Goal: Task Accomplishment & Management: Use online tool/utility

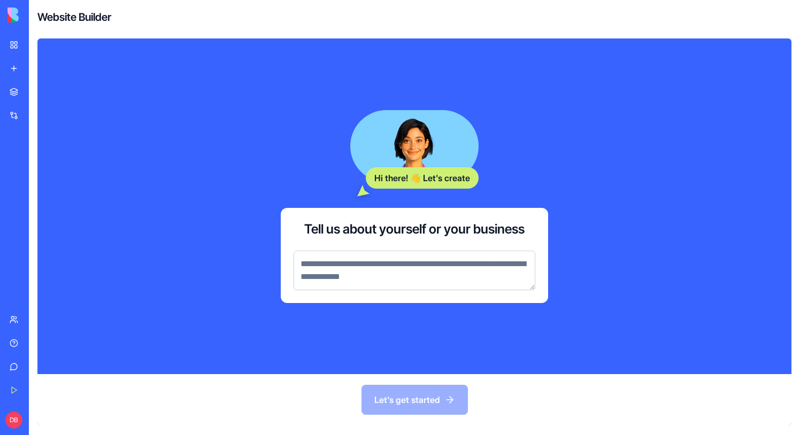
click at [456, 281] on textarea at bounding box center [414, 271] width 242 height 40
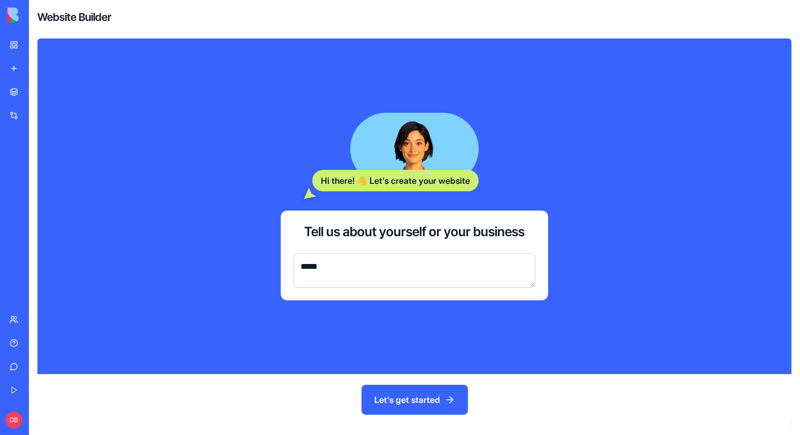
type textarea "****"
click at [40, 45] on div "My Workspace" at bounding box center [33, 45] width 14 height 11
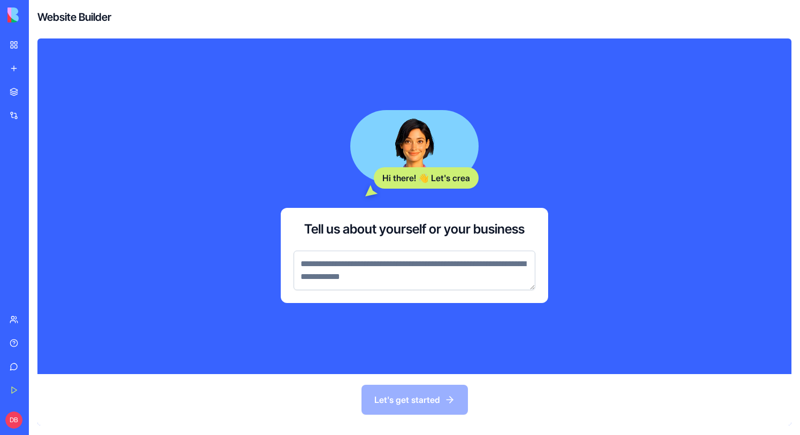
click at [397, 260] on textarea at bounding box center [414, 271] width 242 height 40
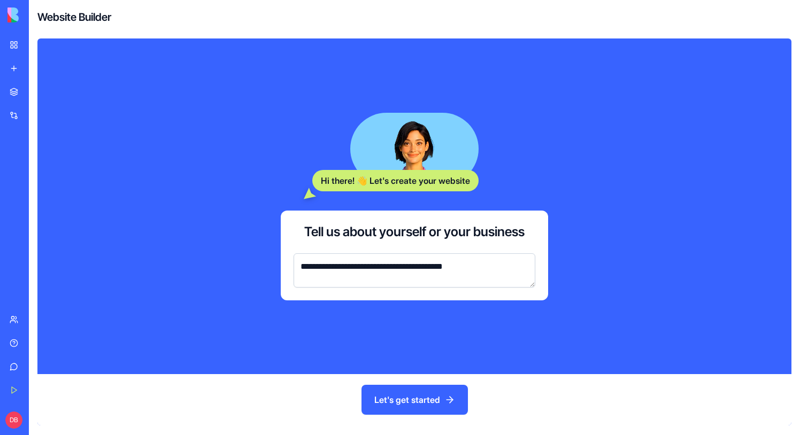
type textarea "**********"
click at [430, 393] on button "Let's get started" at bounding box center [414, 400] width 106 height 30
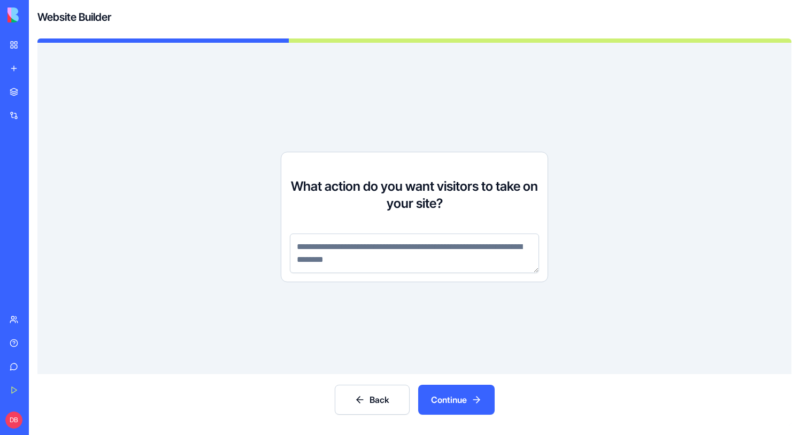
click at [395, 252] on textarea at bounding box center [414, 254] width 249 height 40
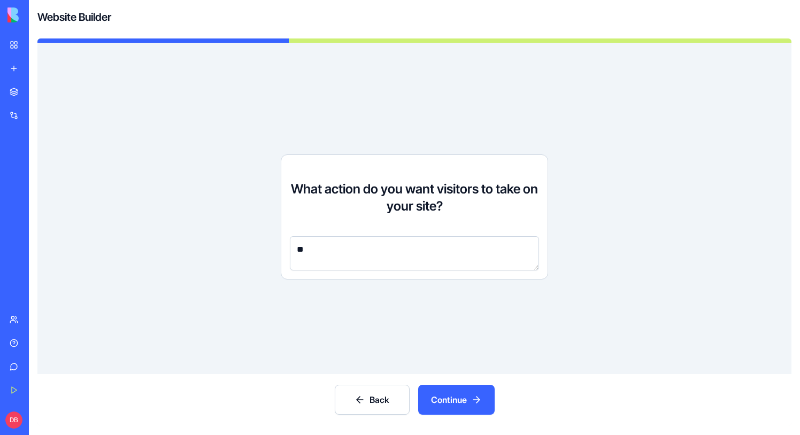
type textarea "*"
type textarea "**********"
click at [462, 399] on button "Continue" at bounding box center [456, 400] width 76 height 30
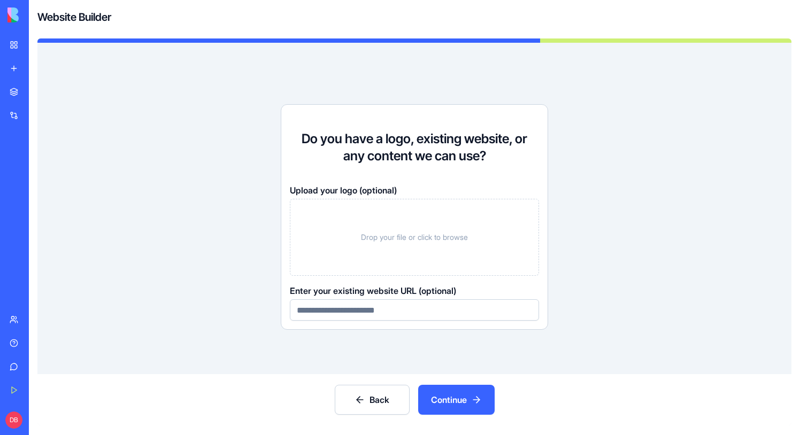
click at [423, 312] on input at bounding box center [414, 309] width 249 height 21
type input "**********"
click at [404, 242] on span "Drop your file or click to browse" at bounding box center [414, 237] width 107 height 11
click at [470, 395] on button "Continue" at bounding box center [456, 400] width 76 height 30
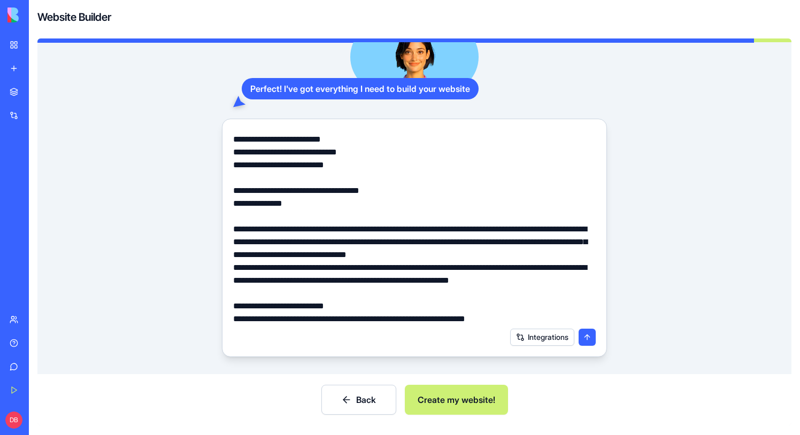
scroll to position [90, 0]
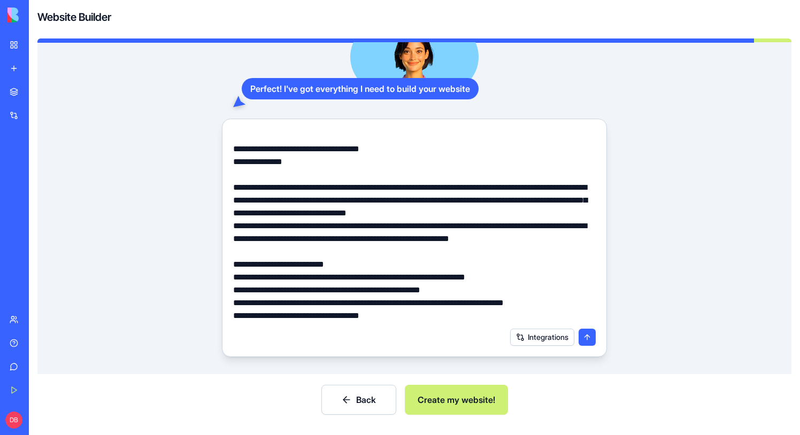
click at [553, 337] on button "Integrations" at bounding box center [542, 337] width 64 height 17
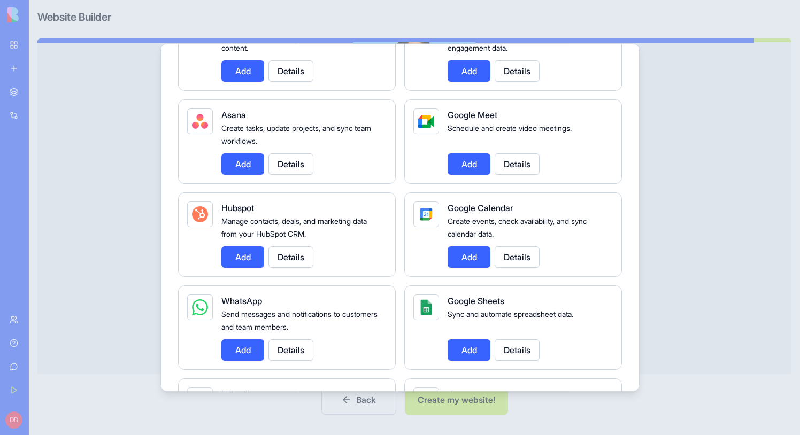
scroll to position [0, 0]
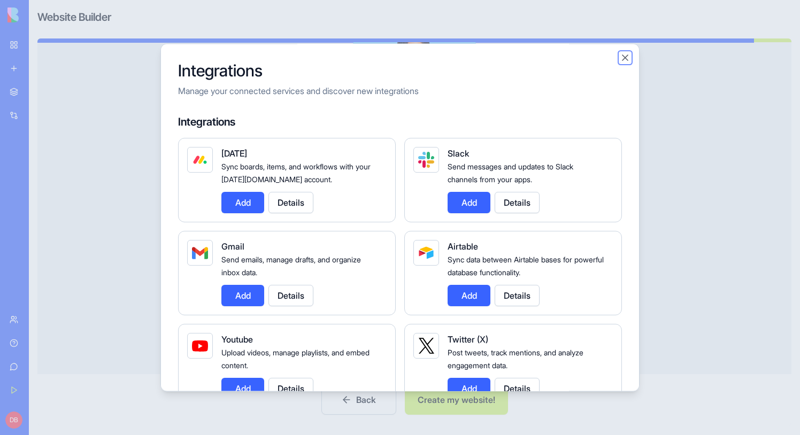
click at [620, 55] on button "Close" at bounding box center [625, 57] width 11 height 11
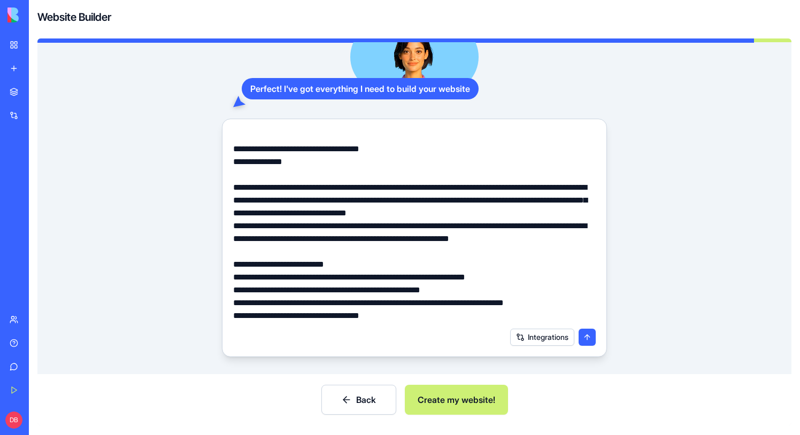
click at [445, 392] on button "Create my website!" at bounding box center [456, 400] width 103 height 30
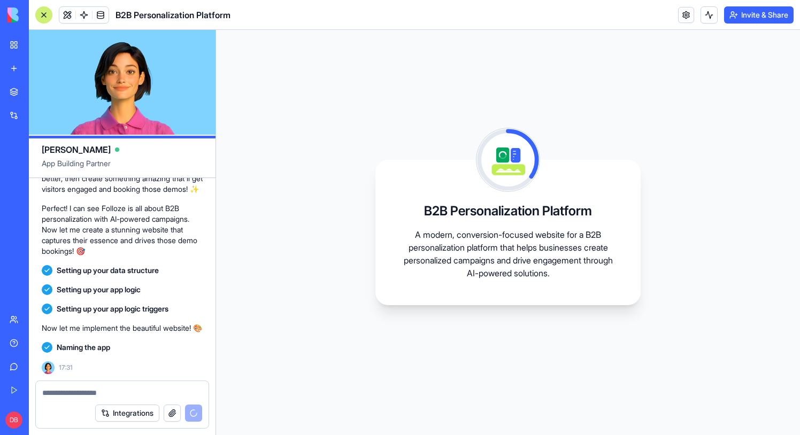
scroll to position [505, 0]
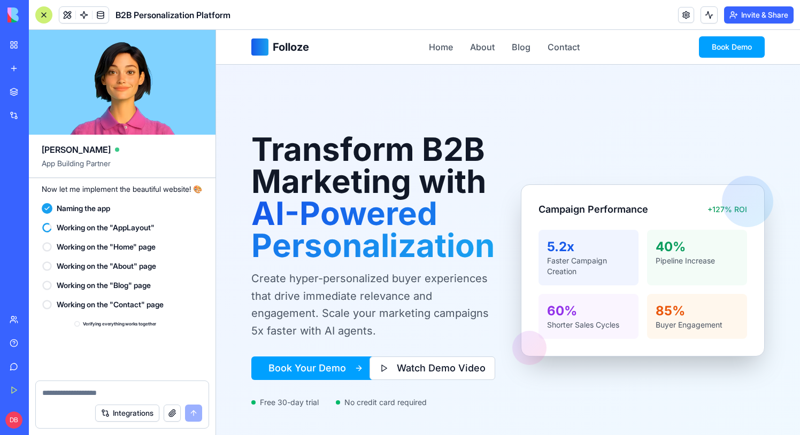
scroll to position [760, 0]
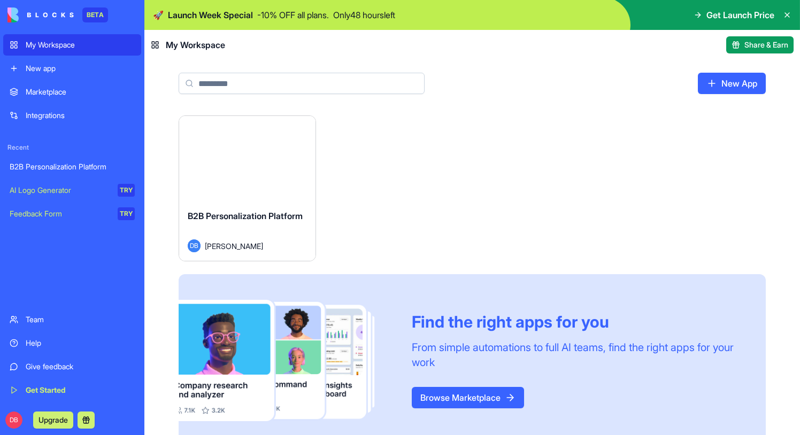
click at [274, 161] on button "Launch" at bounding box center [247, 158] width 80 height 21
